Goal: Find specific page/section

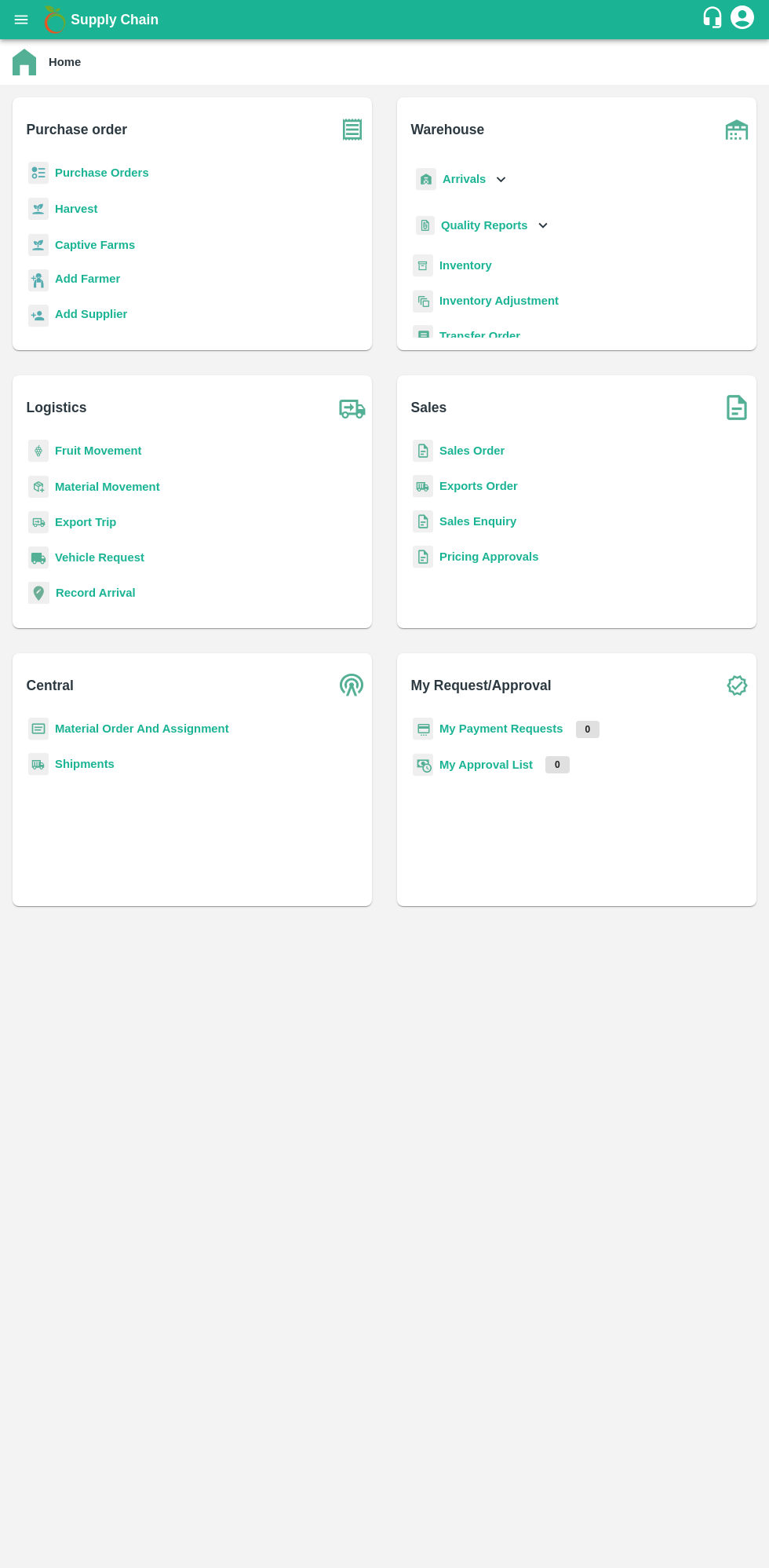
click at [70, 167] on b "Purchase Orders" at bounding box center [101, 172] width 94 height 12
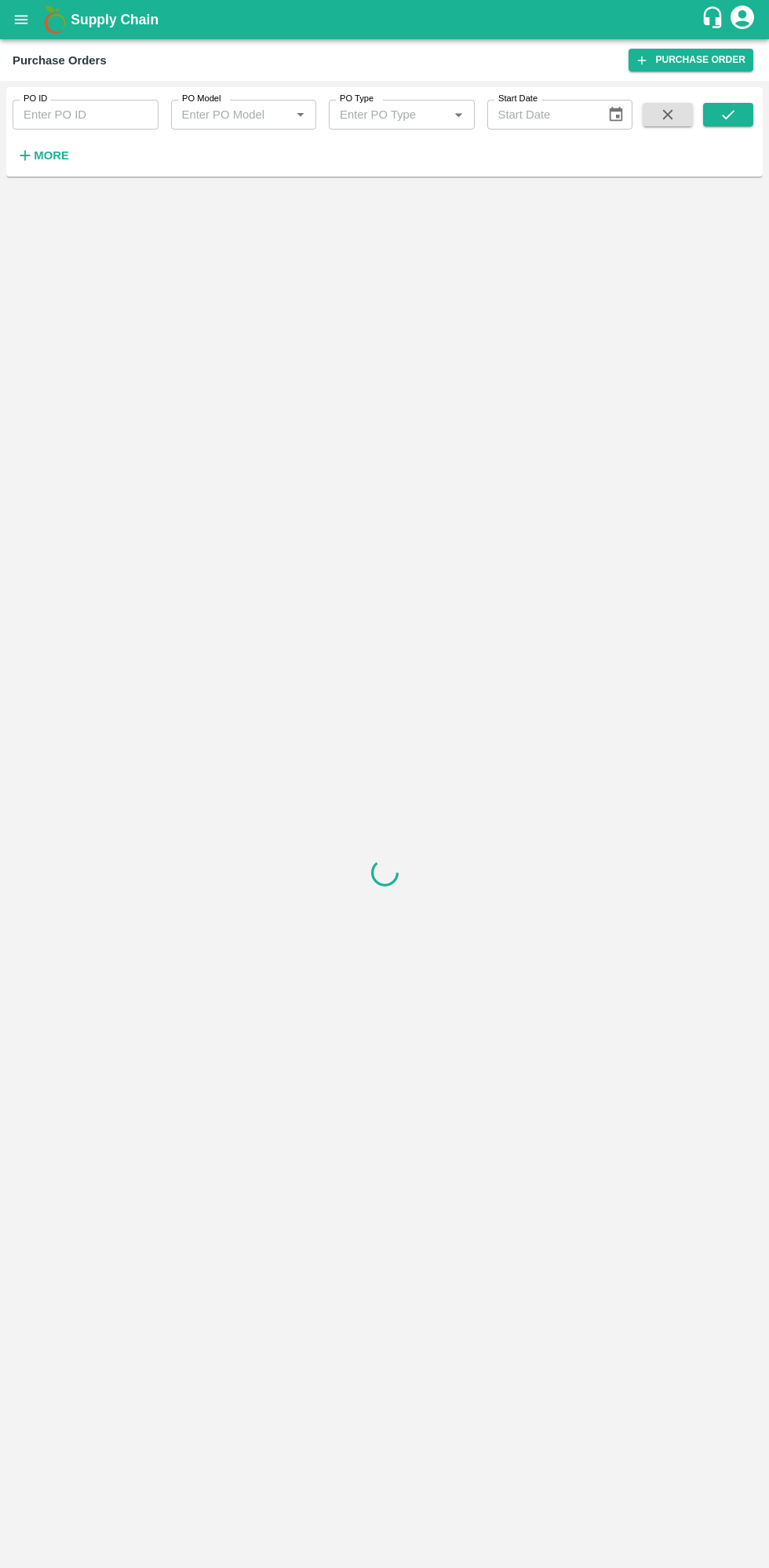
click at [42, 158] on strong "More" at bounding box center [51, 155] width 36 height 12
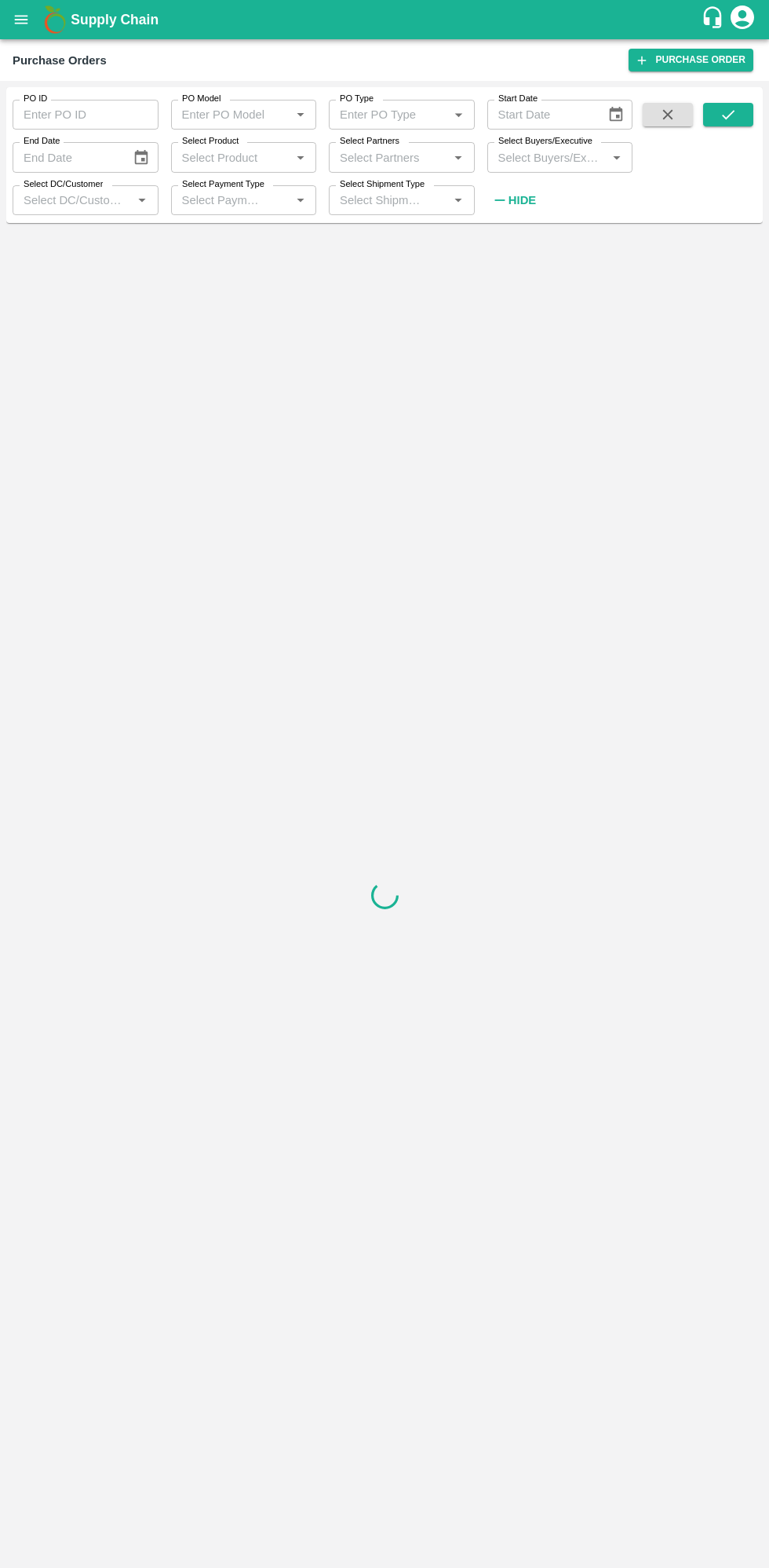
click at [585, 162] on input "Select Buyers/Executive" at bounding box center [547, 157] width 111 height 21
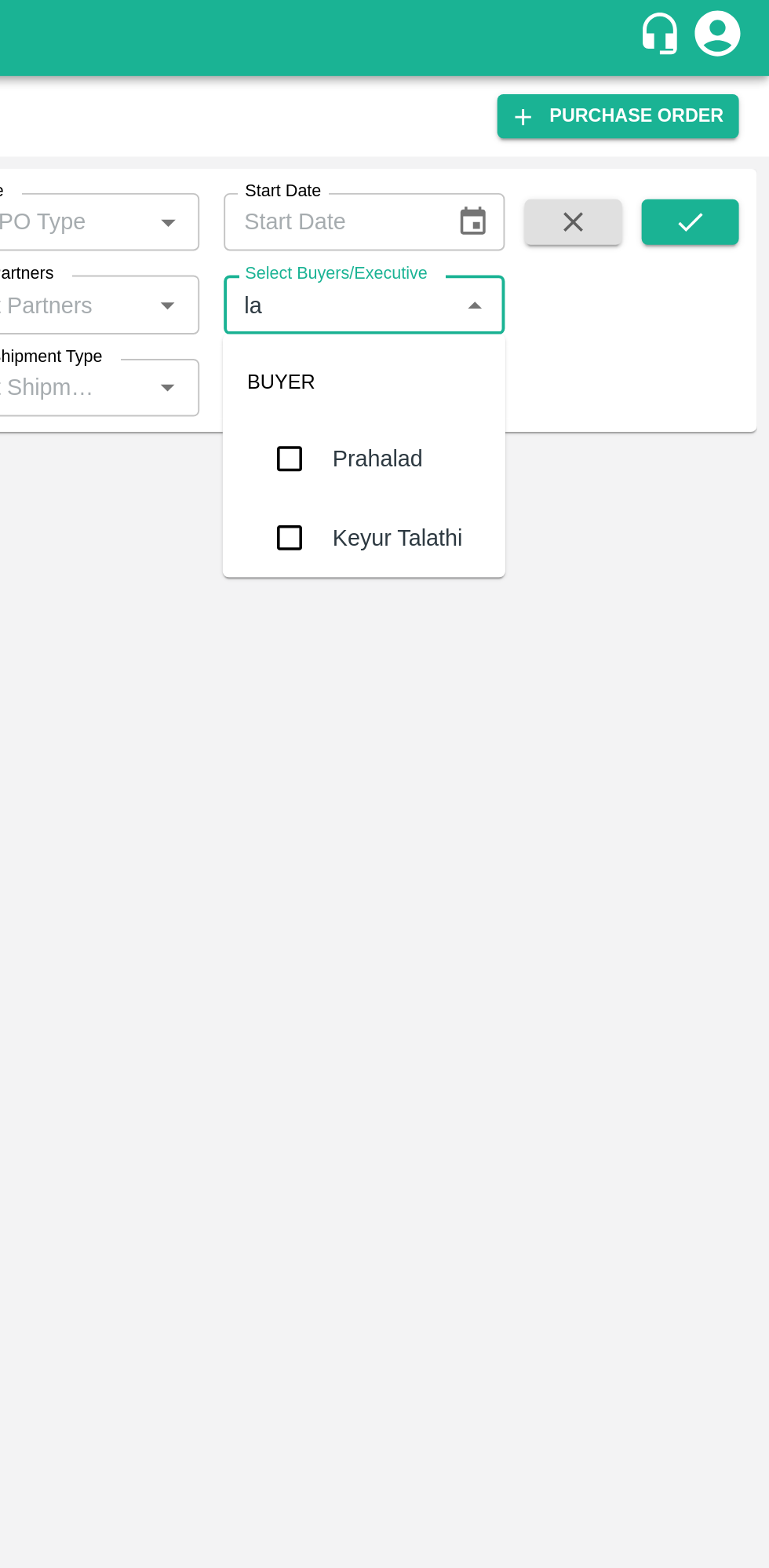
type input "lav"
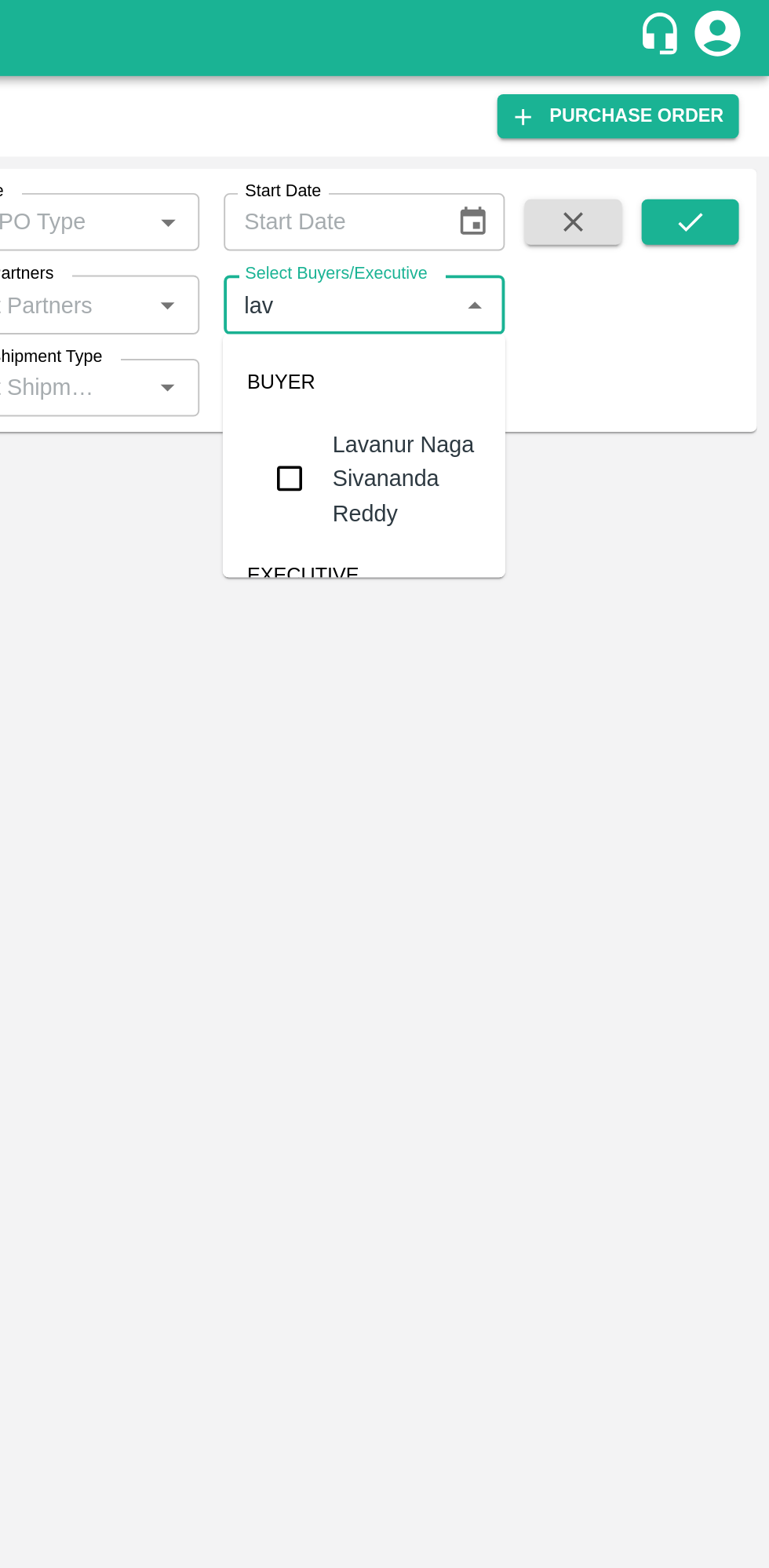
click at [531, 247] on input "checkbox" at bounding box center [521, 247] width 31 height 31
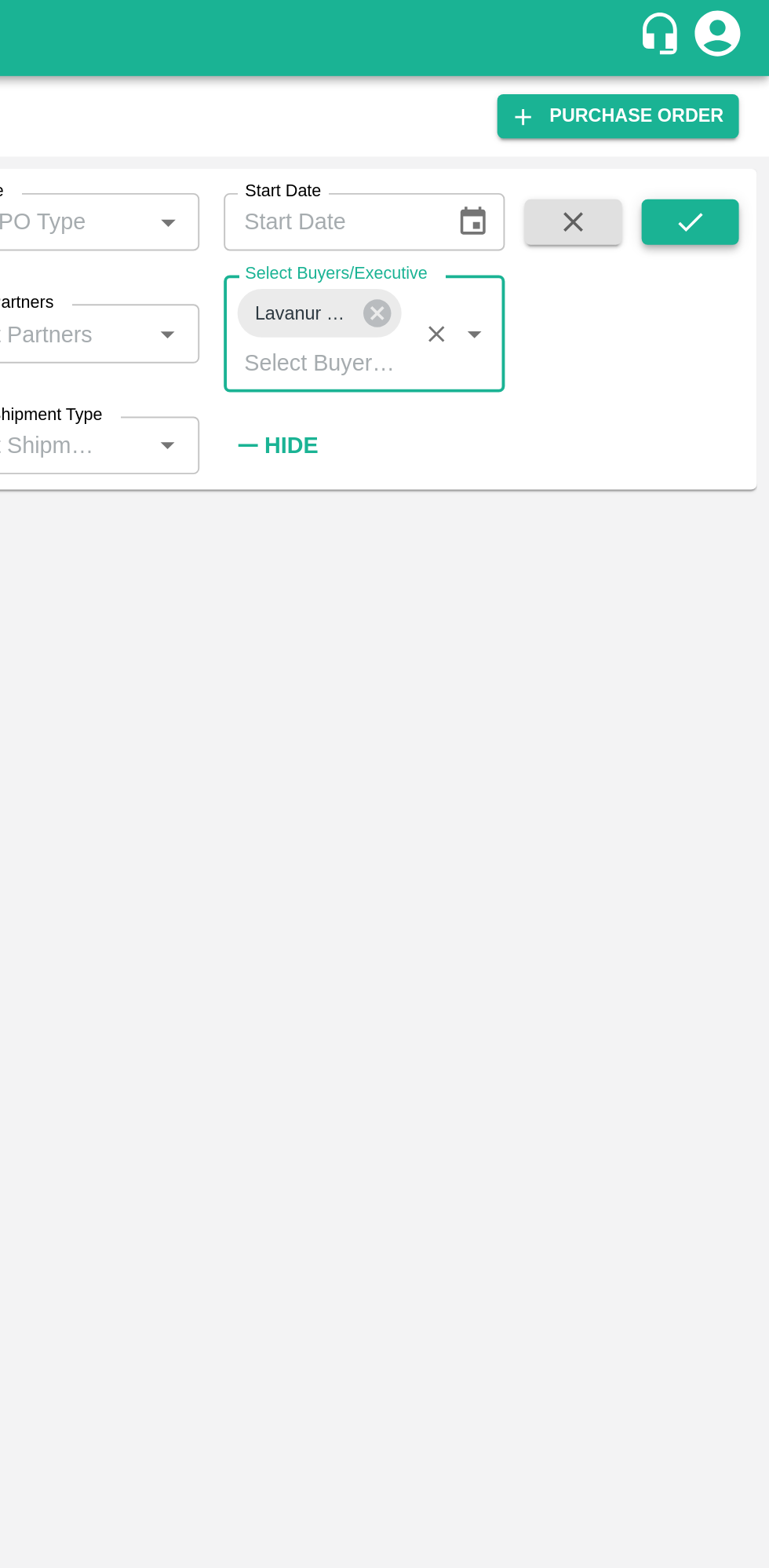
click at [728, 115] on icon "submit" at bounding box center [728, 114] width 12 height 10
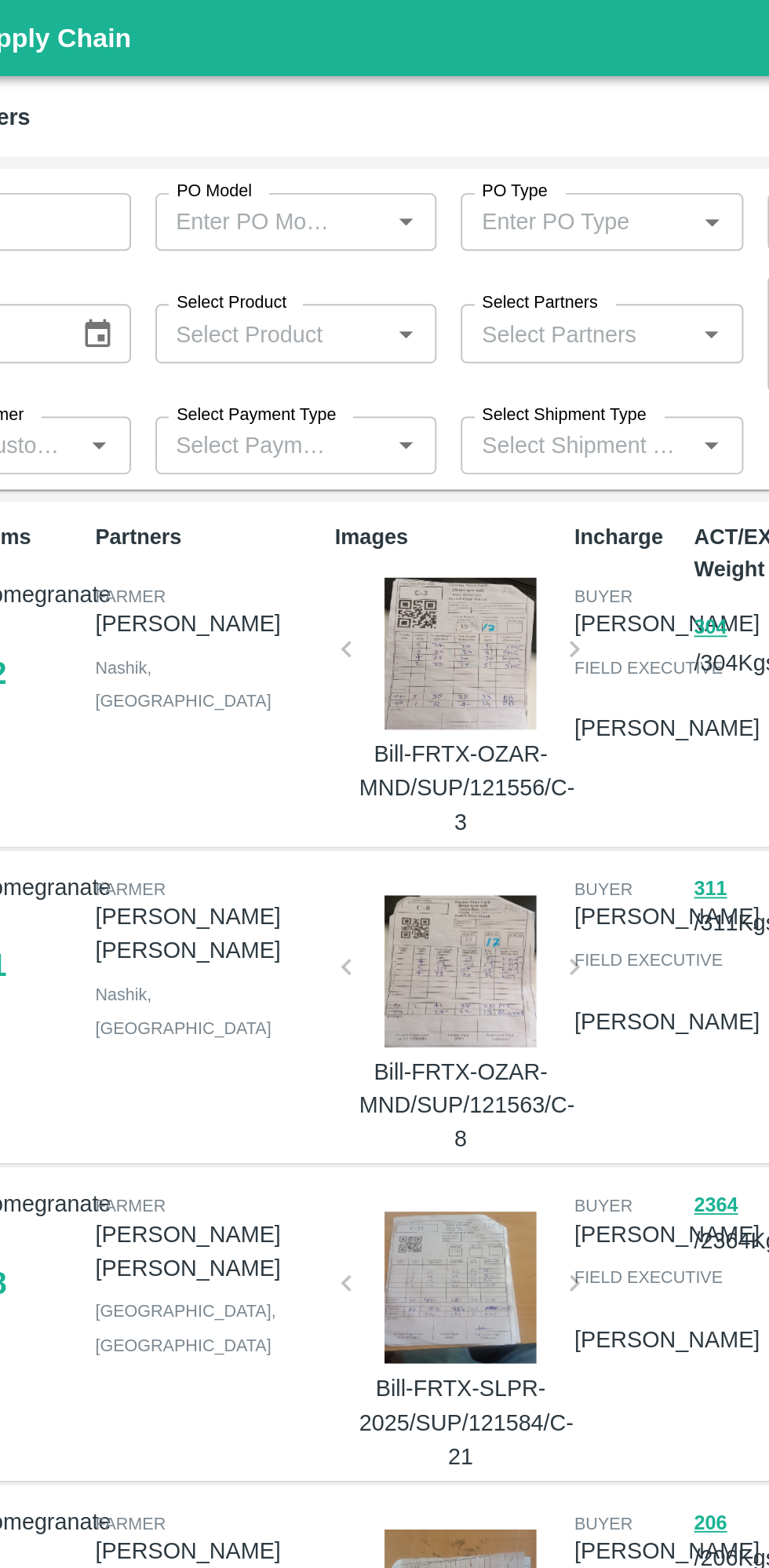
click at [317, 347] on div at bounding box center [328, 337] width 105 height 79
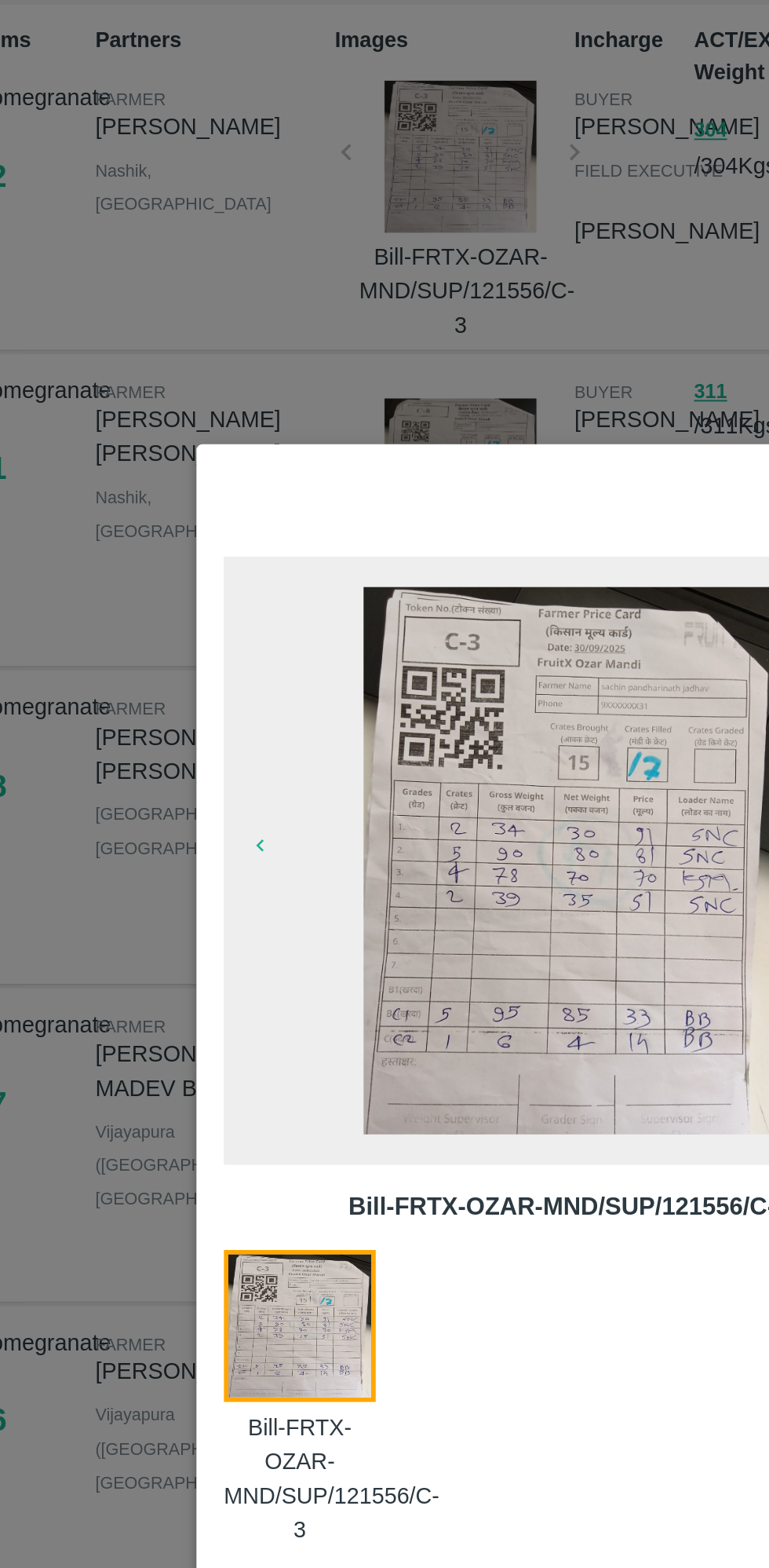
click at [330, 783] on img at bounding box center [384, 701] width 212 height 282
click at [126, 584] on div at bounding box center [384, 784] width 769 height 1568
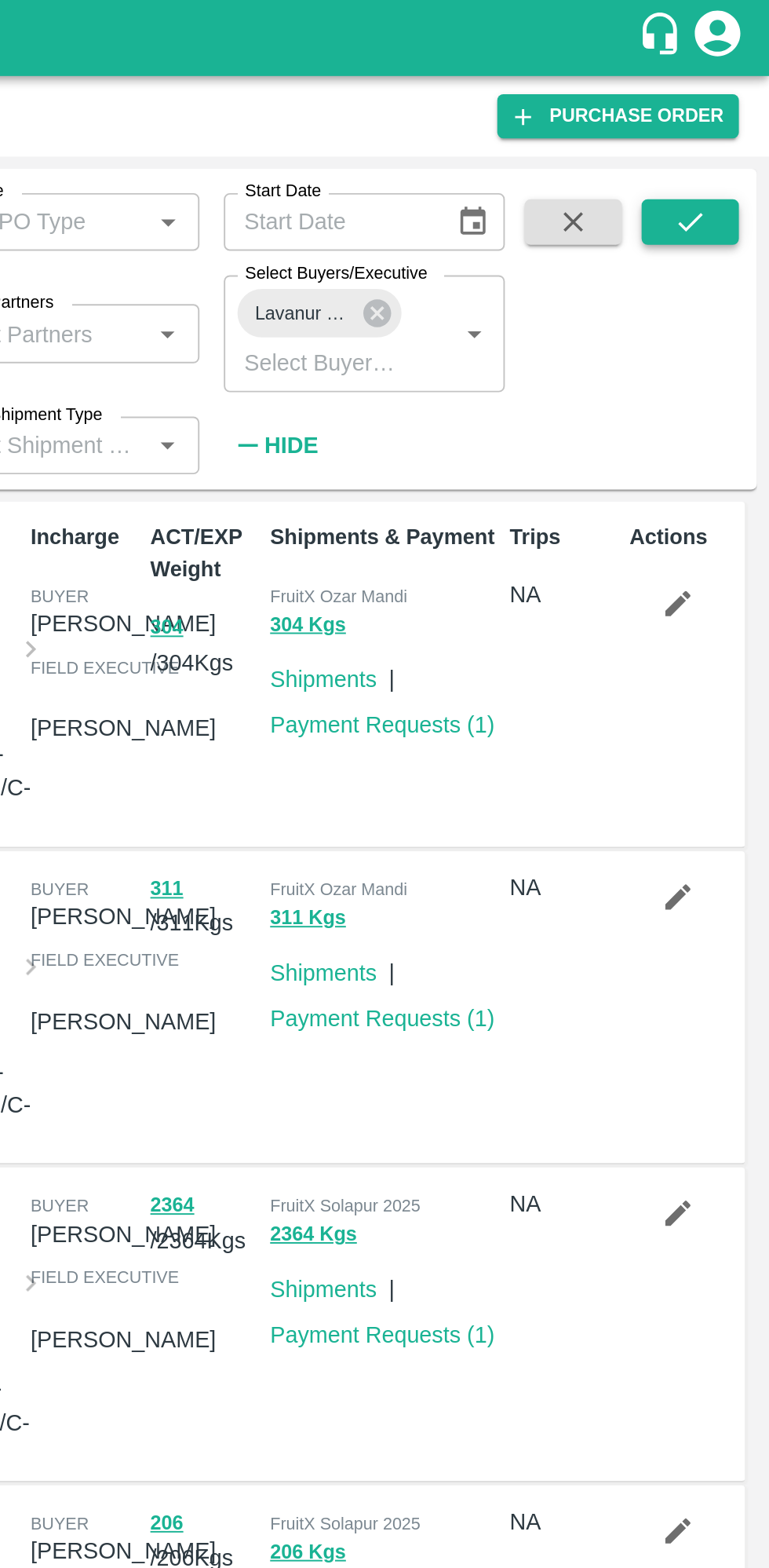
click at [736, 105] on button "submit" at bounding box center [728, 114] width 50 height 23
